Goal: Task Accomplishment & Management: Manage account settings

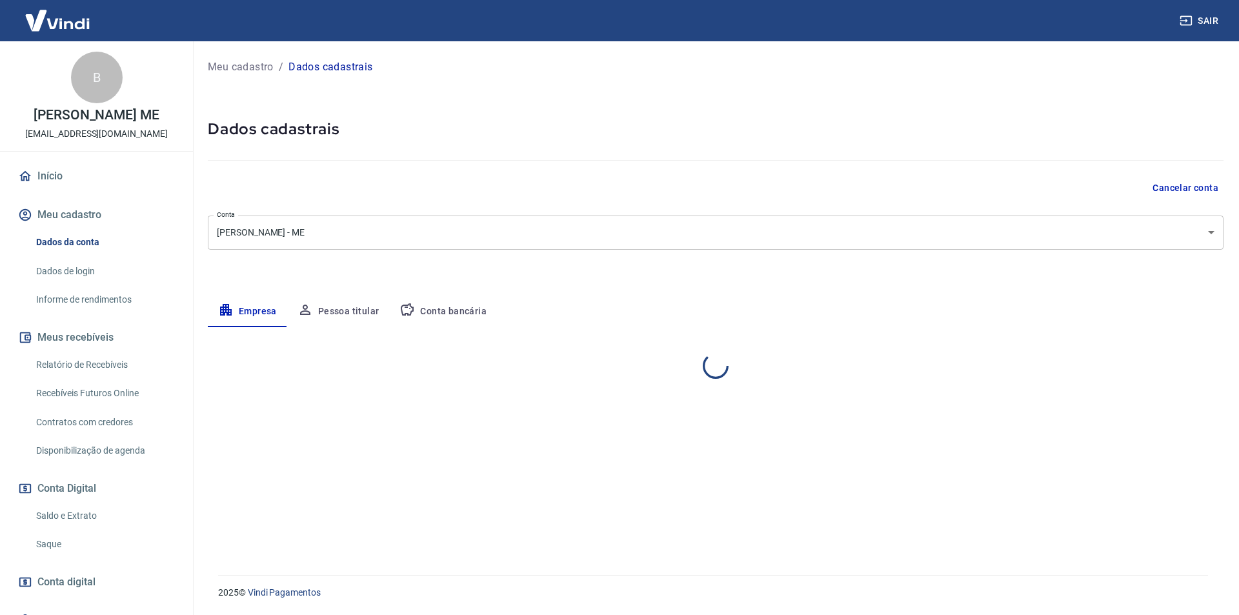
select select "SP"
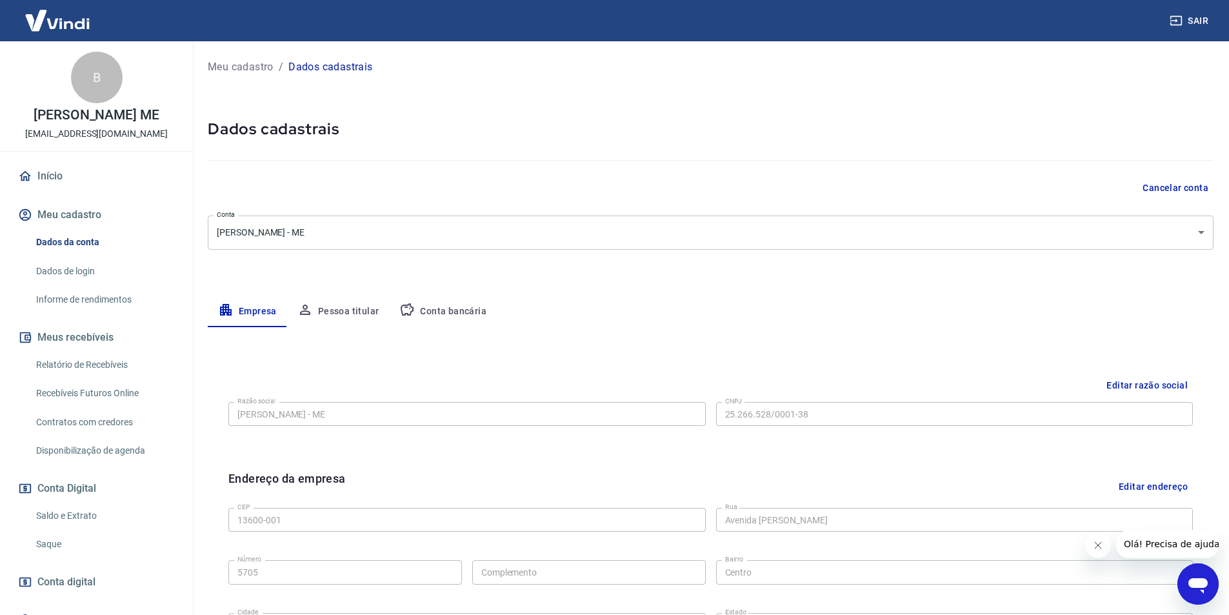
click at [78, 378] on link "Relatório de Recebíveis" at bounding box center [104, 365] width 146 height 26
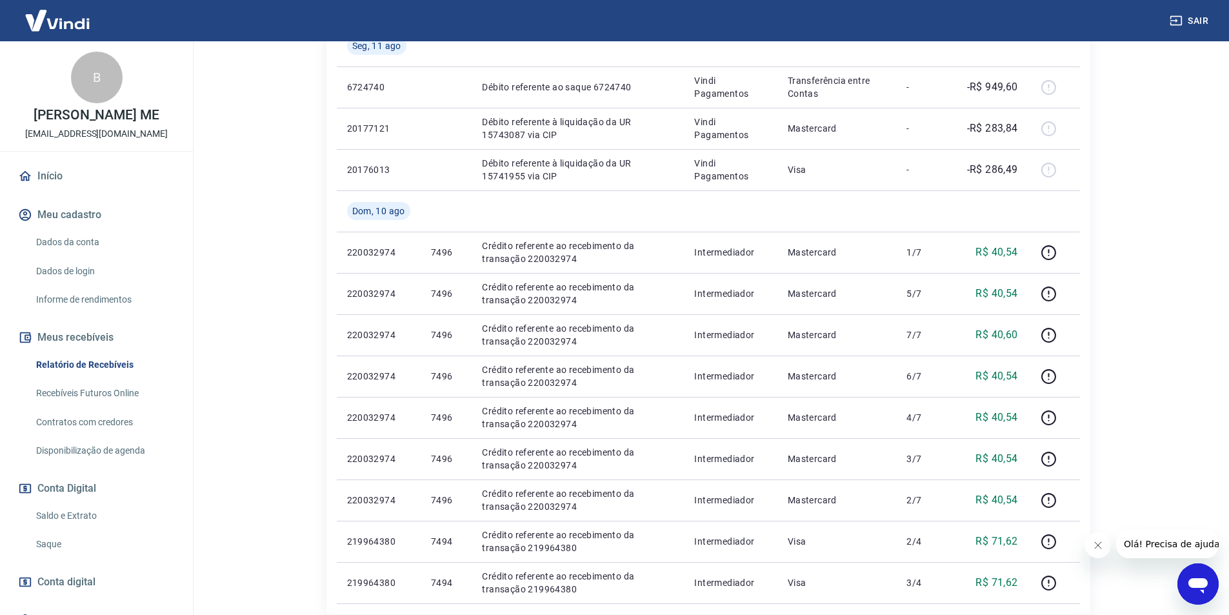
scroll to position [1039, 0]
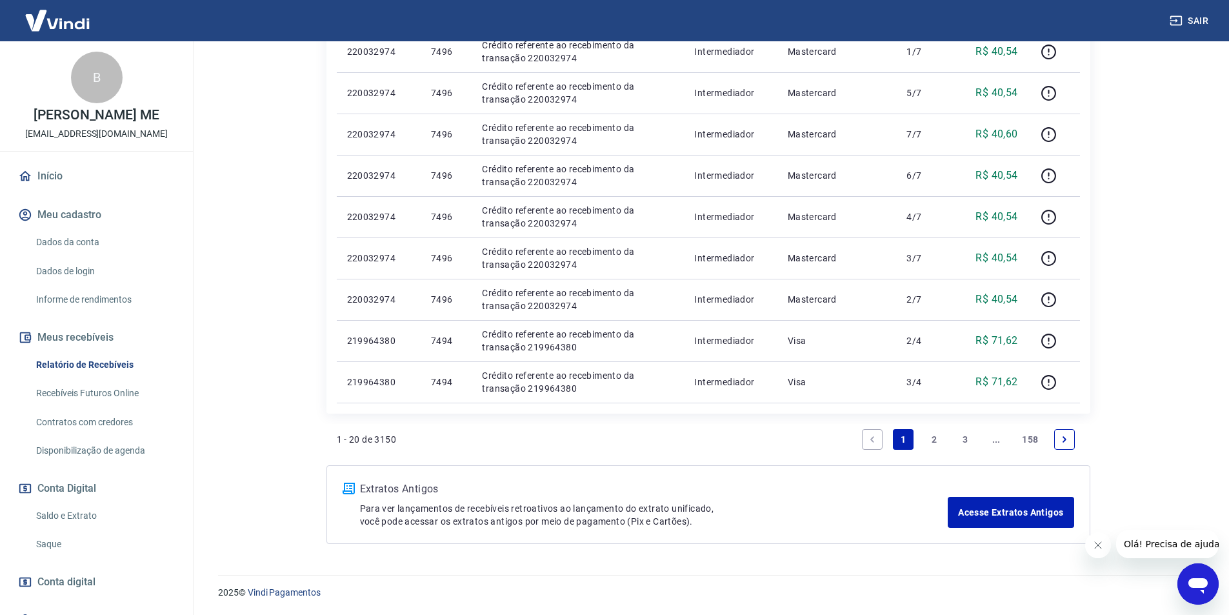
click at [966, 439] on link "3" at bounding box center [965, 439] width 21 height 21
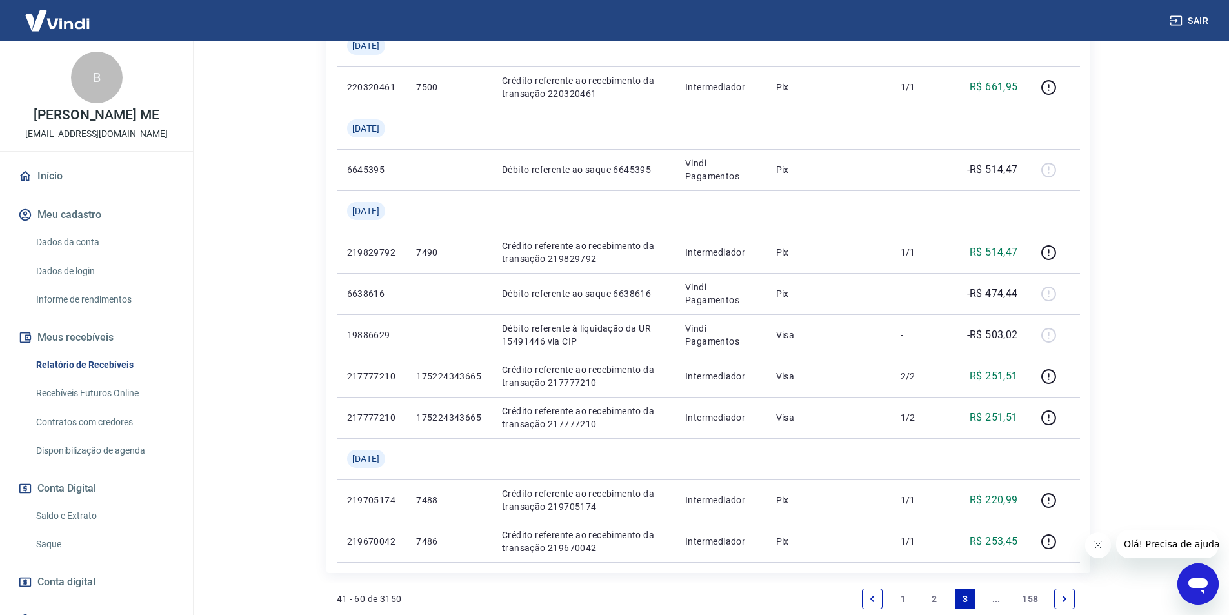
scroll to position [998, 0]
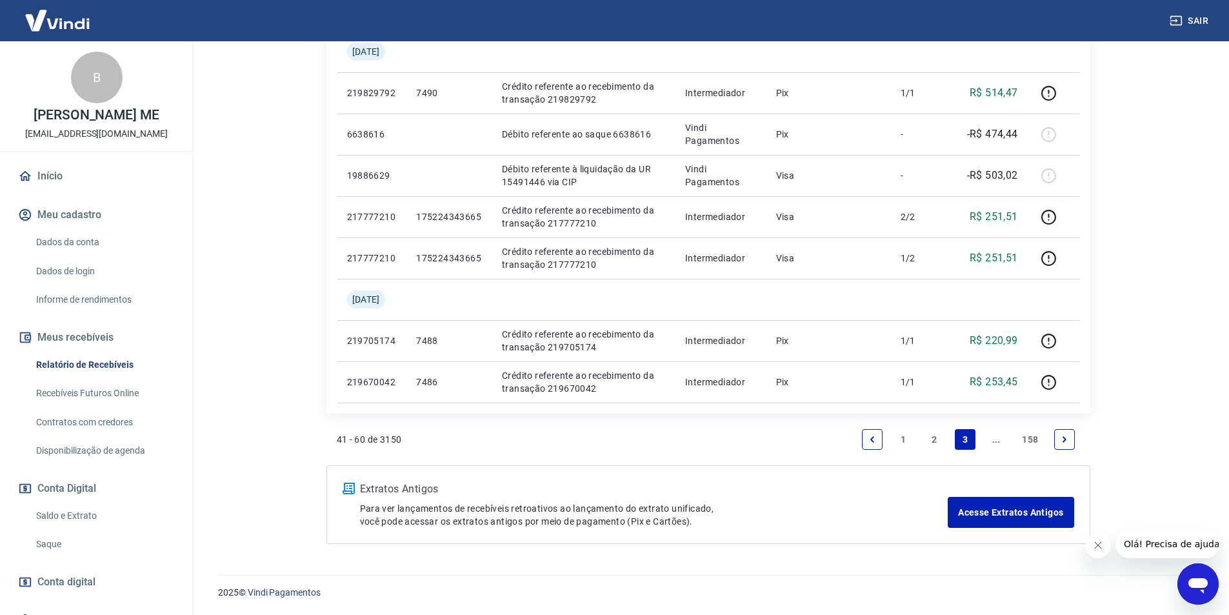
click at [1060, 437] on icon "Next page" at bounding box center [1064, 439] width 9 height 9
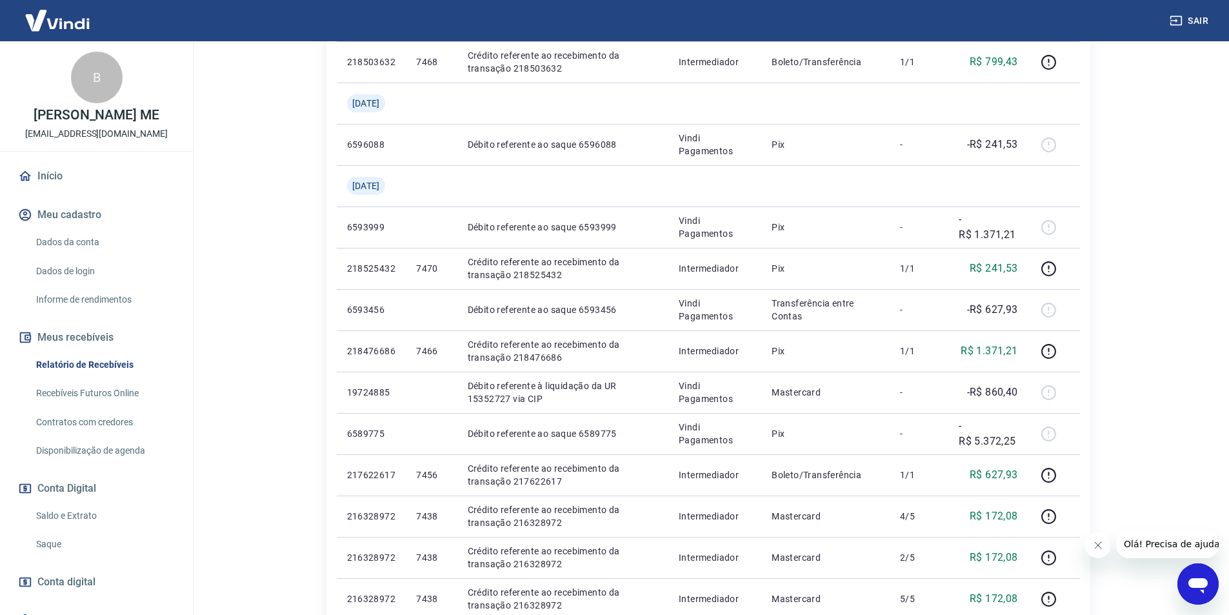
scroll to position [1039, 0]
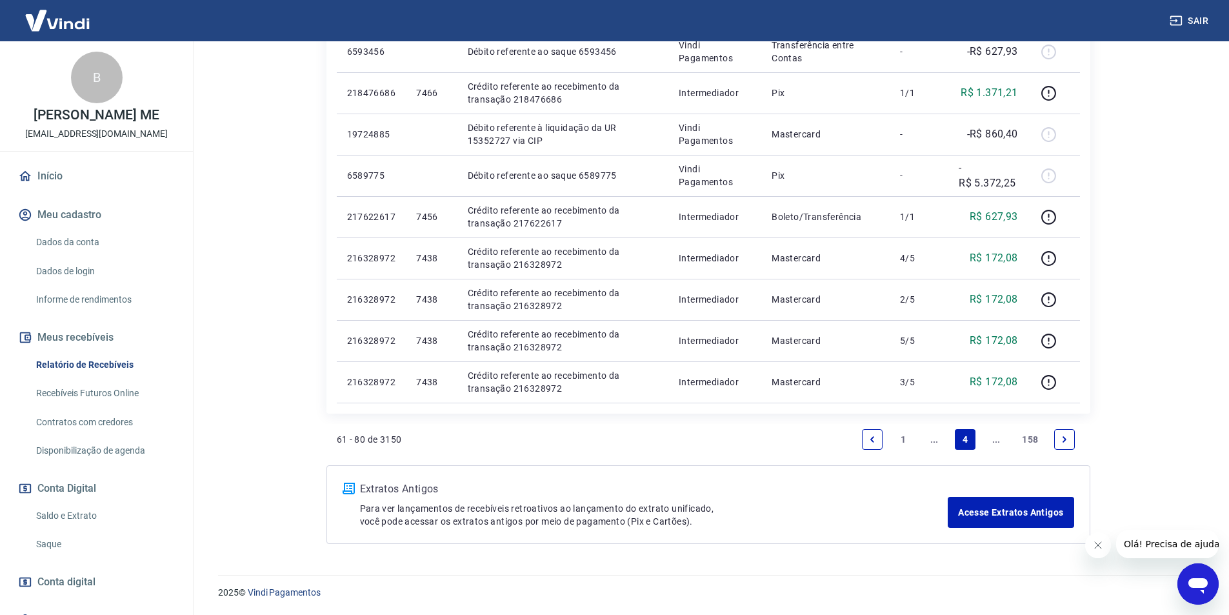
click at [868, 441] on icon "Previous page" at bounding box center [872, 439] width 9 height 9
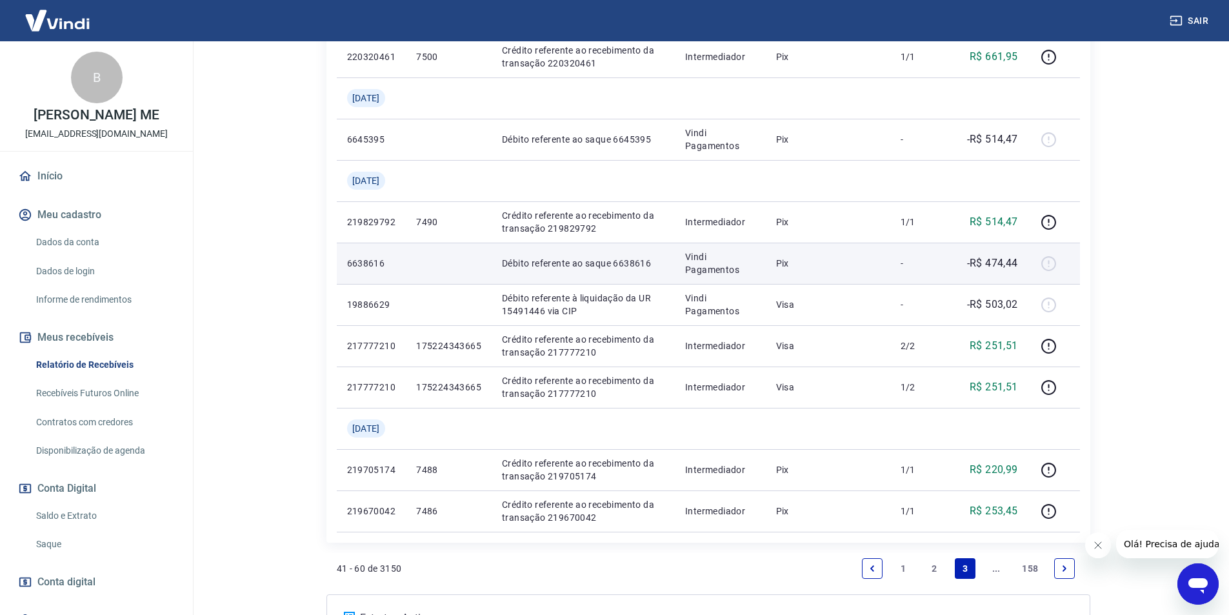
scroll to position [933, 0]
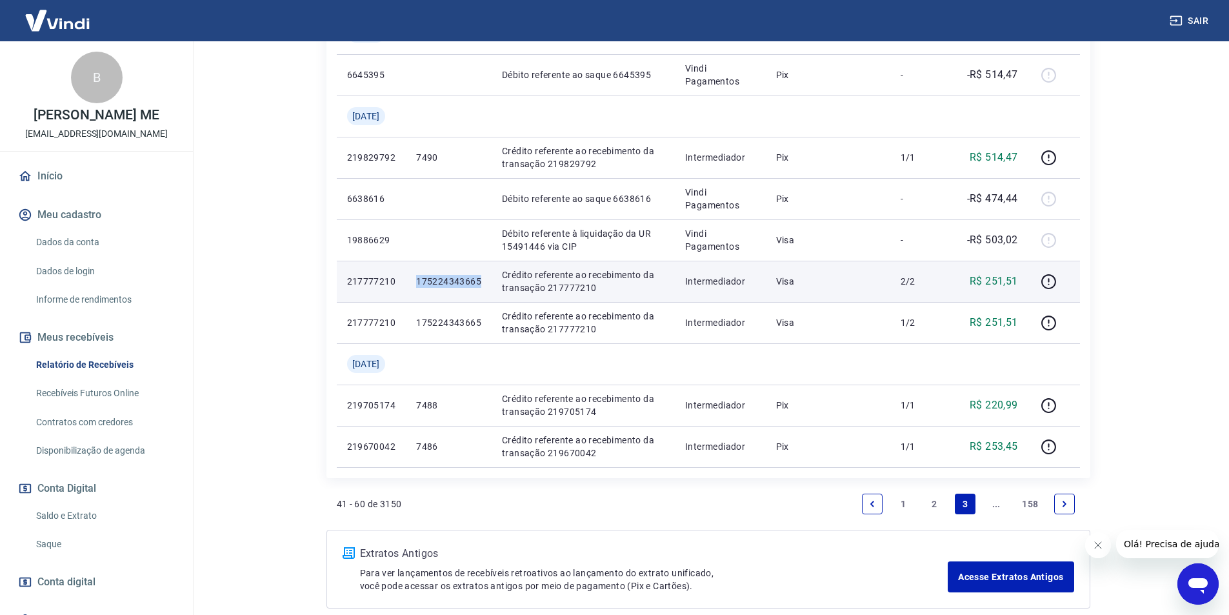
drag, startPoint x: 490, startPoint y: 283, endPoint x: 401, endPoint y: 284, distance: 89.0
click at [401, 284] on tr "217777210 175224343665 Crédito referente ao recebimento da transação 217777210 …" at bounding box center [708, 281] width 743 height 41
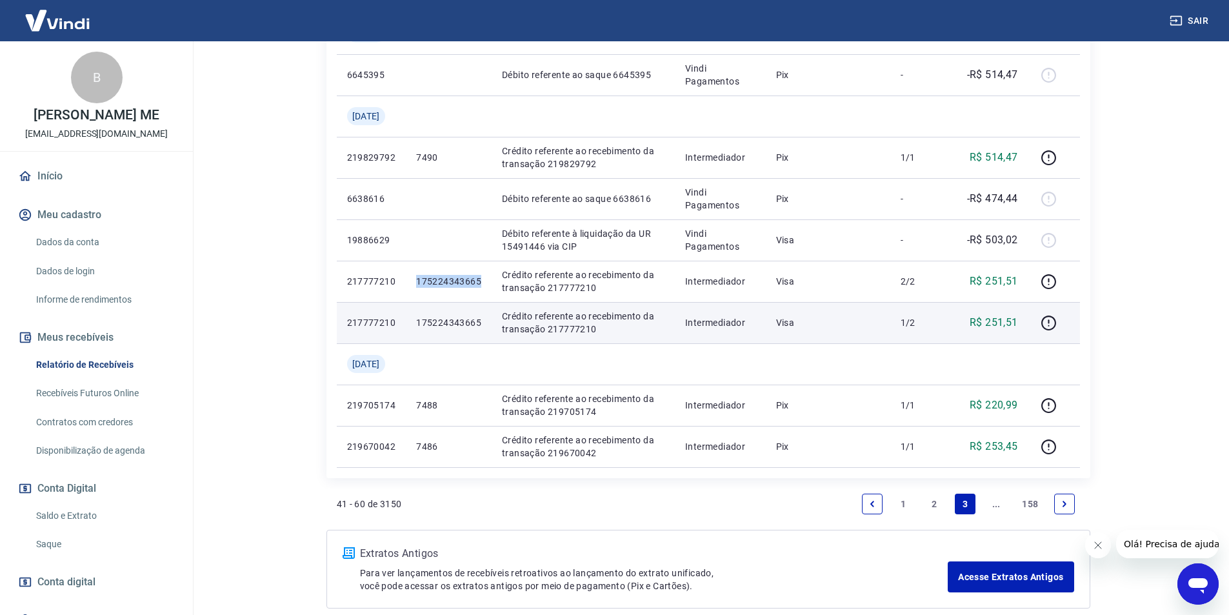
copy tr "175224343665"
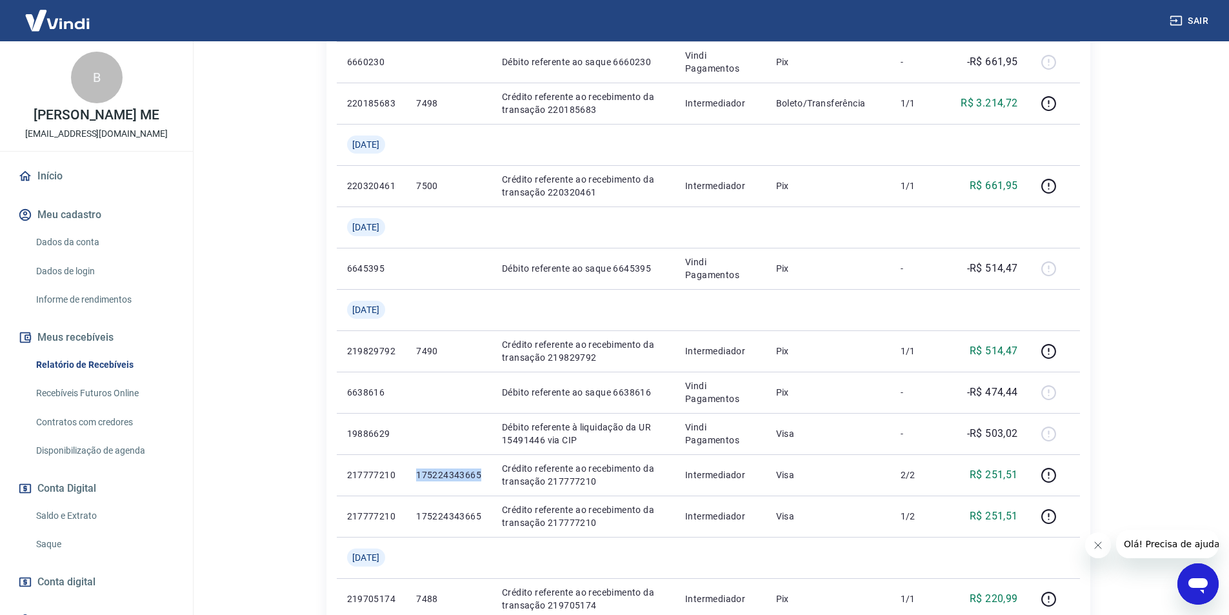
scroll to position [998, 0]
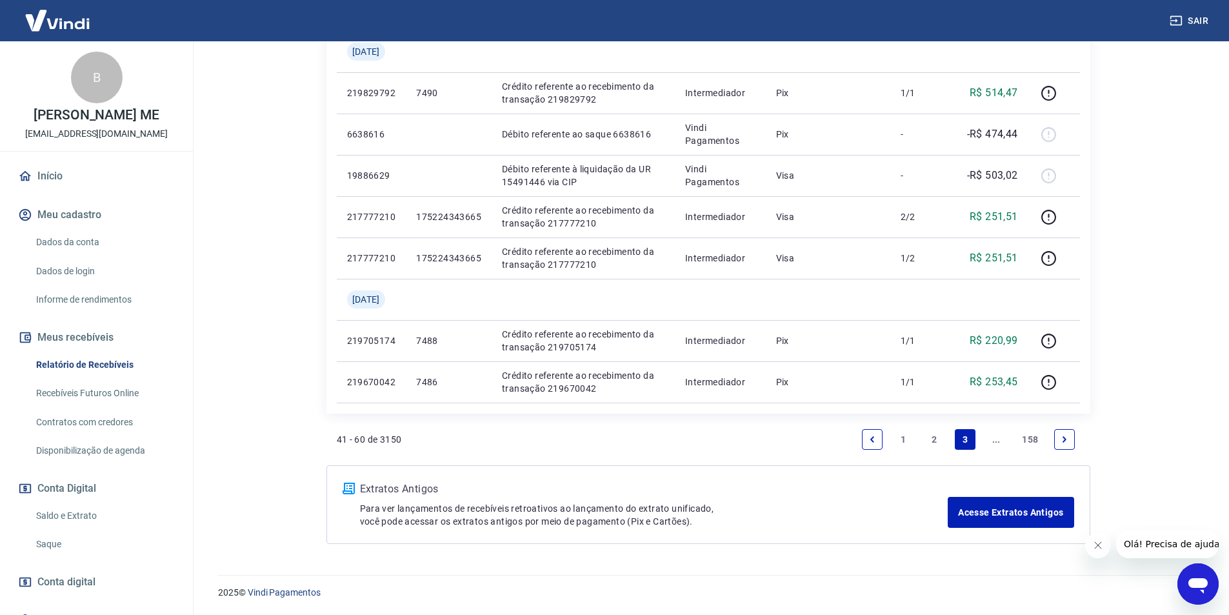
click at [935, 439] on link "2" at bounding box center [934, 439] width 21 height 21
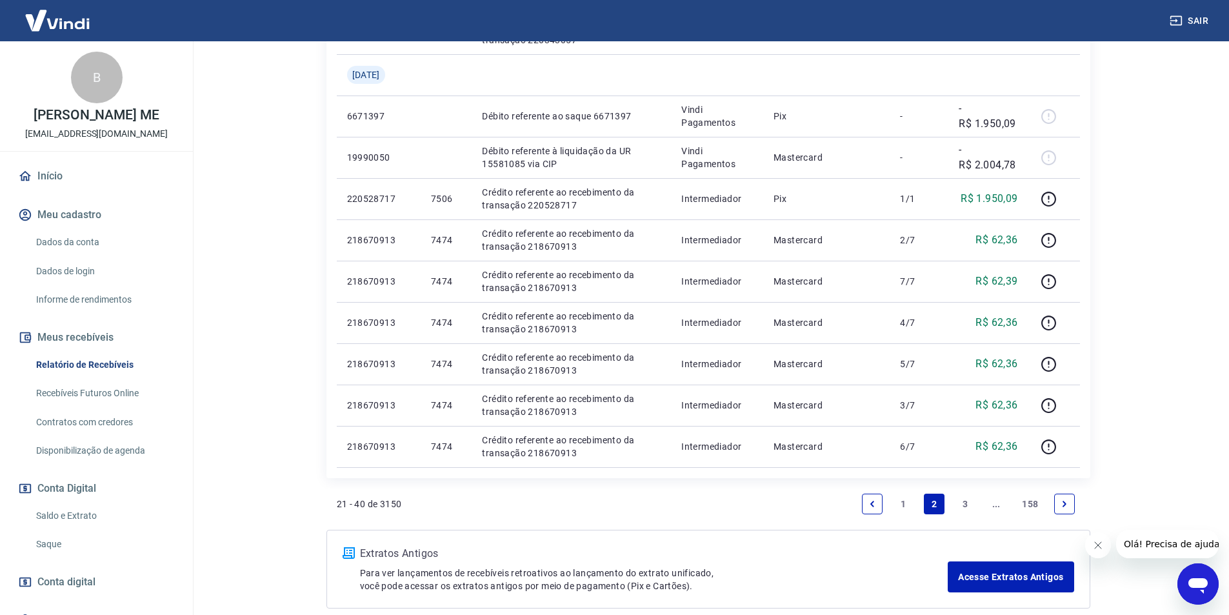
scroll to position [952, 0]
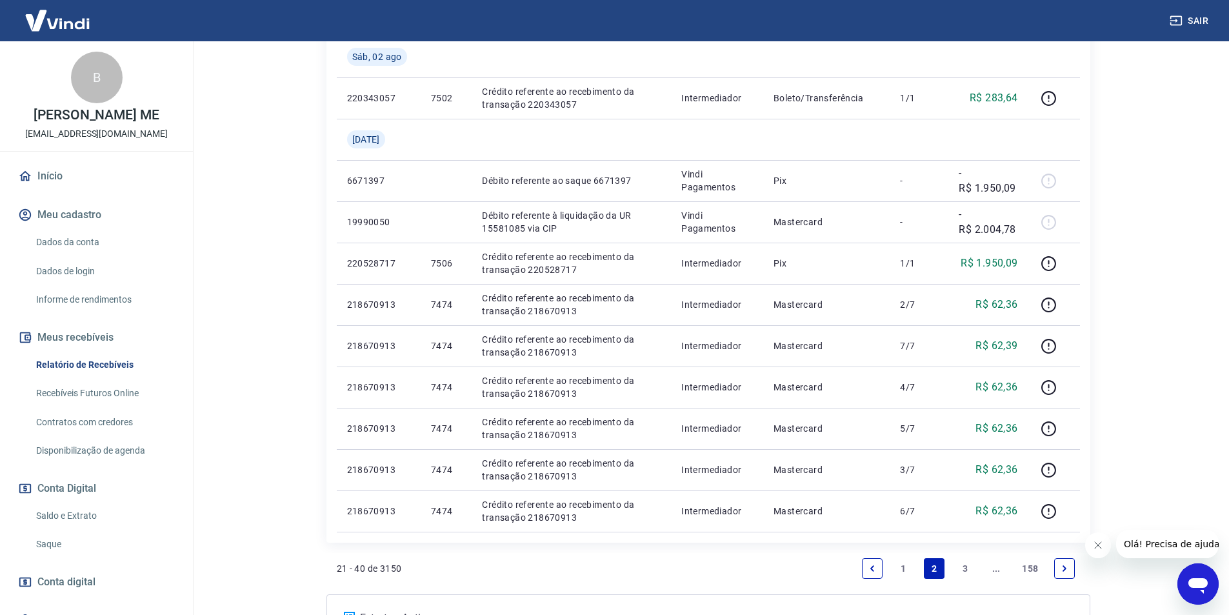
click at [1067, 566] on icon "Next page" at bounding box center [1064, 568] width 9 height 9
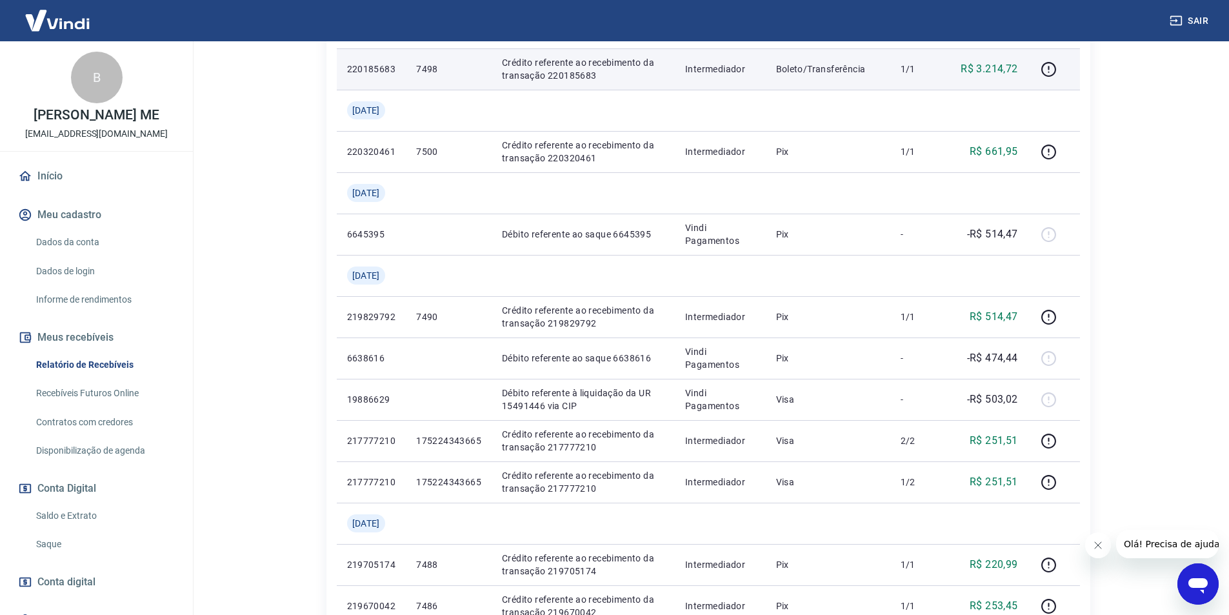
scroll to position [998, 0]
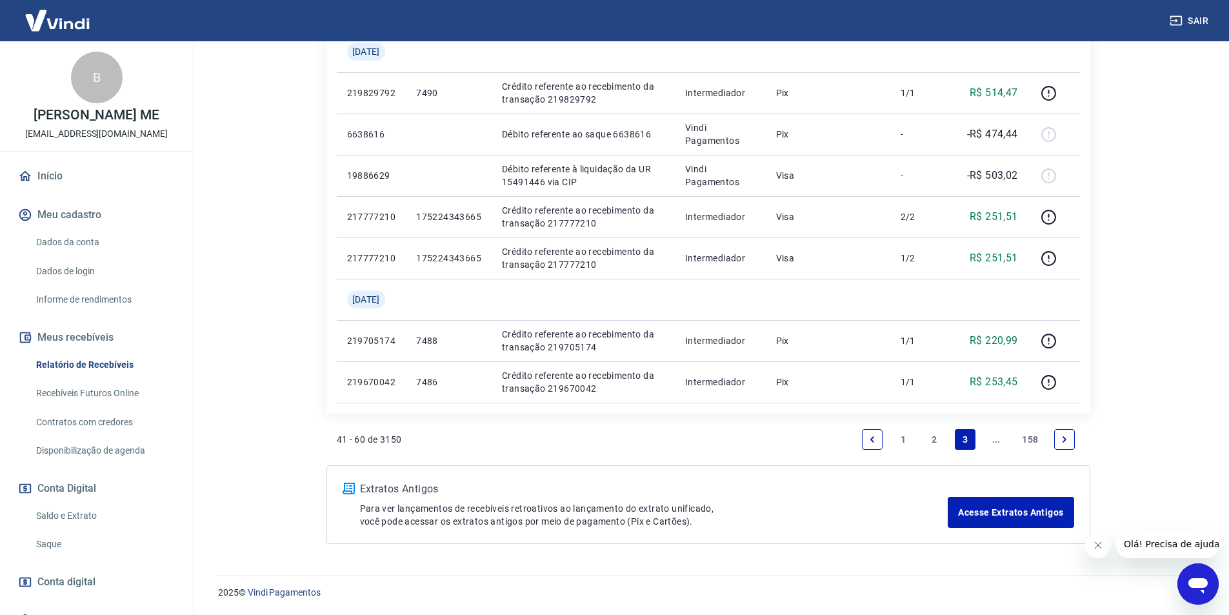
click at [935, 441] on link "2" at bounding box center [934, 439] width 21 height 21
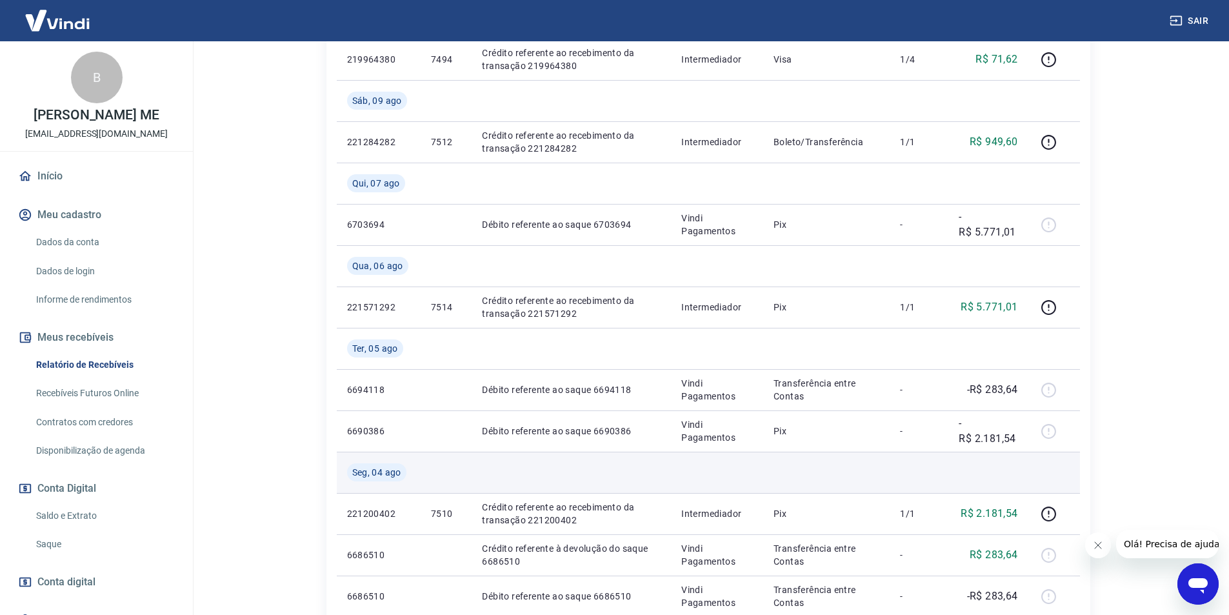
scroll to position [435, 0]
